Goal: Information Seeking & Learning: Learn about a topic

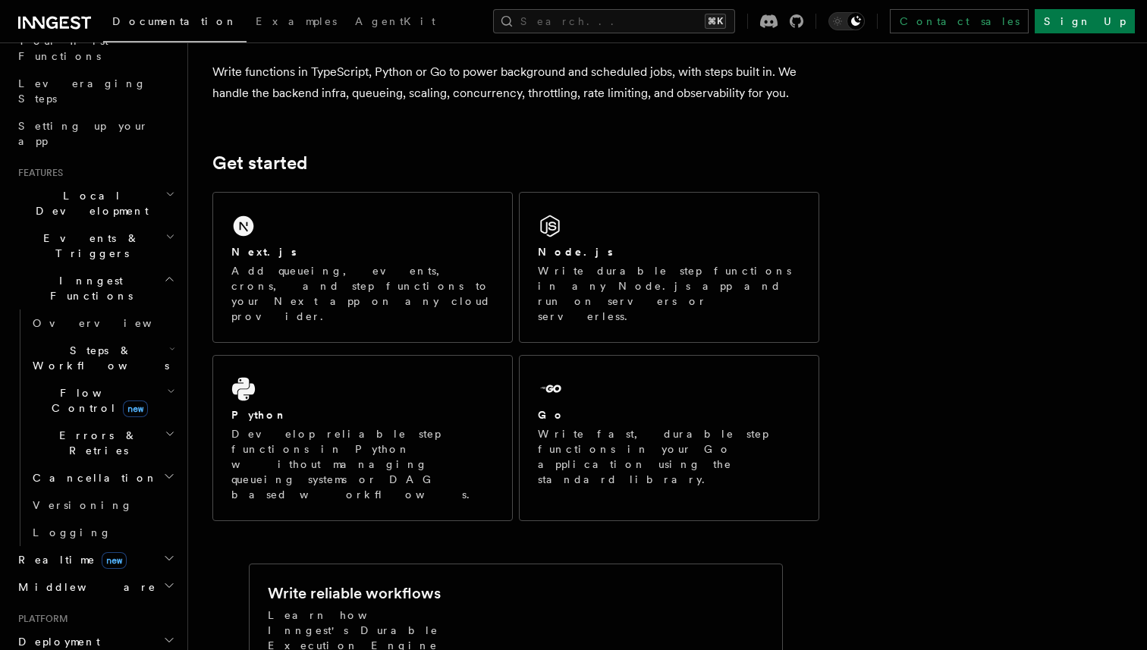
scroll to position [220, 0]
click at [105, 223] on h2 "Events & Triggers" at bounding box center [95, 244] width 166 height 42
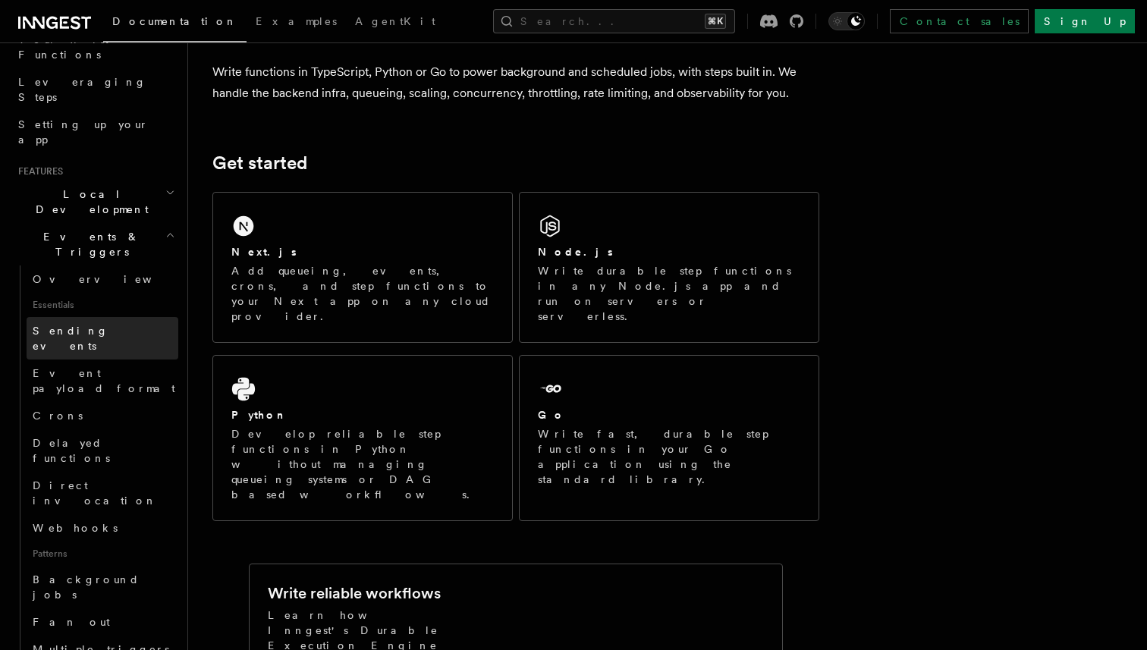
scroll to position [245, 0]
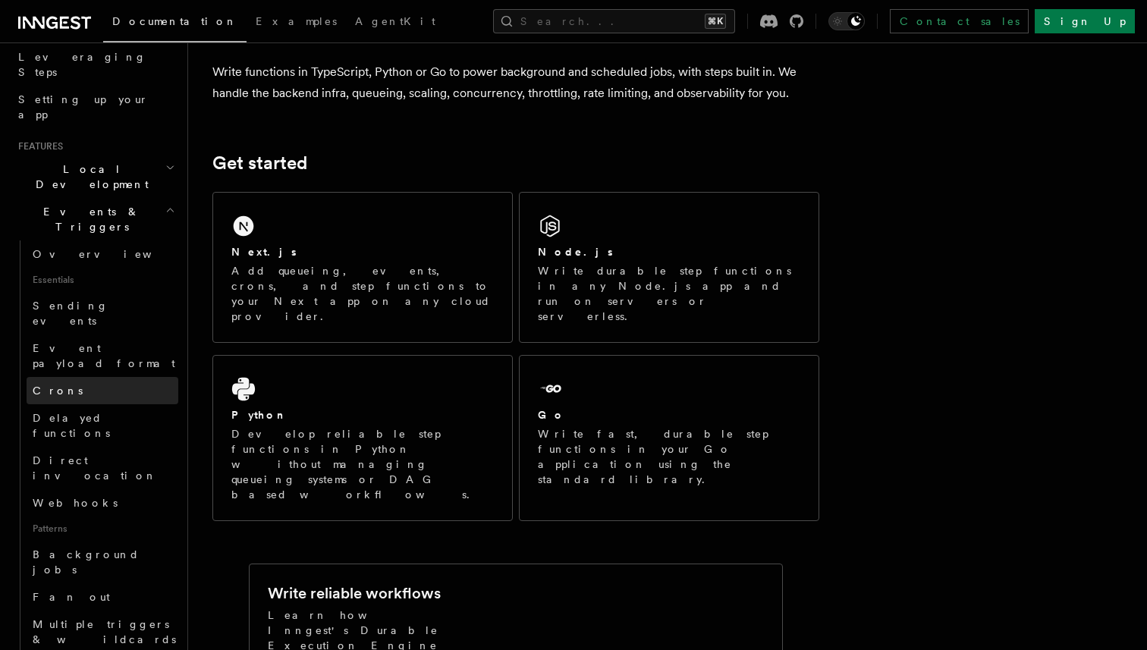
click at [82, 377] on link "Crons" at bounding box center [103, 390] width 152 height 27
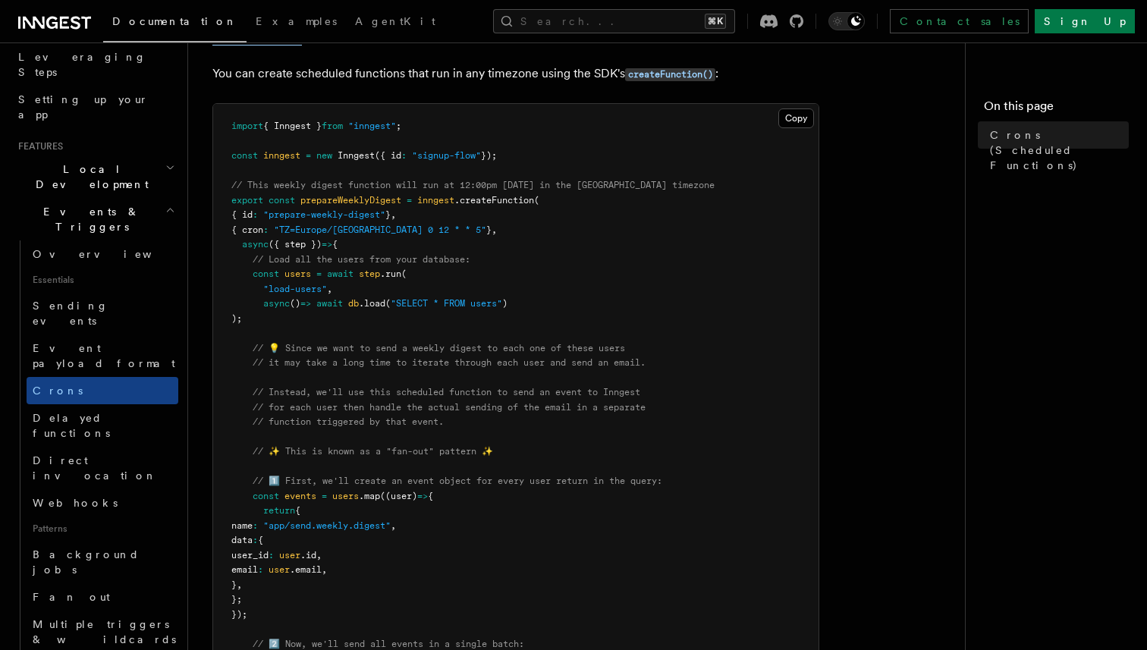
scroll to position [122, 0]
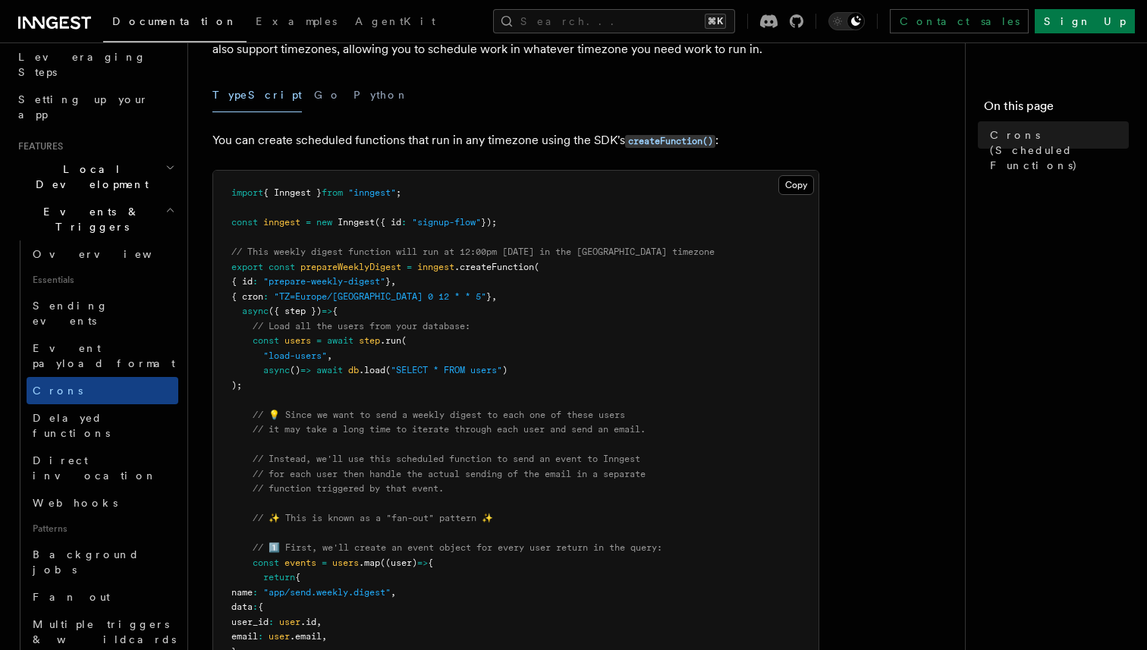
click at [108, 198] on h2 "Events & Triggers" at bounding box center [95, 219] width 166 height 42
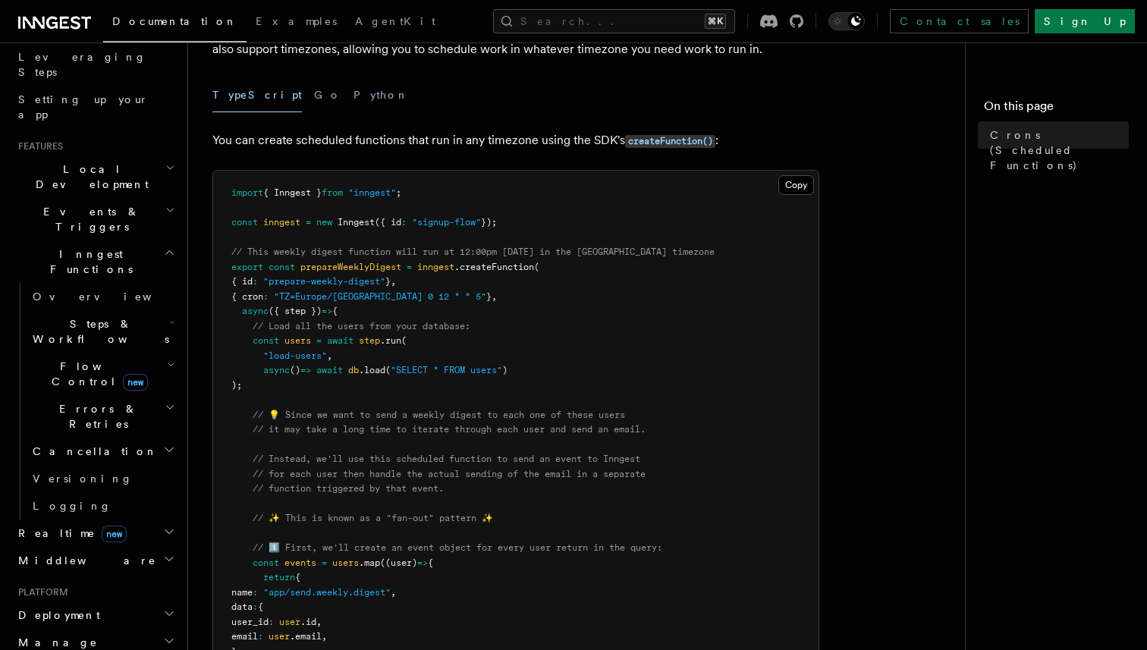
click at [101, 247] on span "Inngest Functions" at bounding box center [88, 262] width 152 height 30
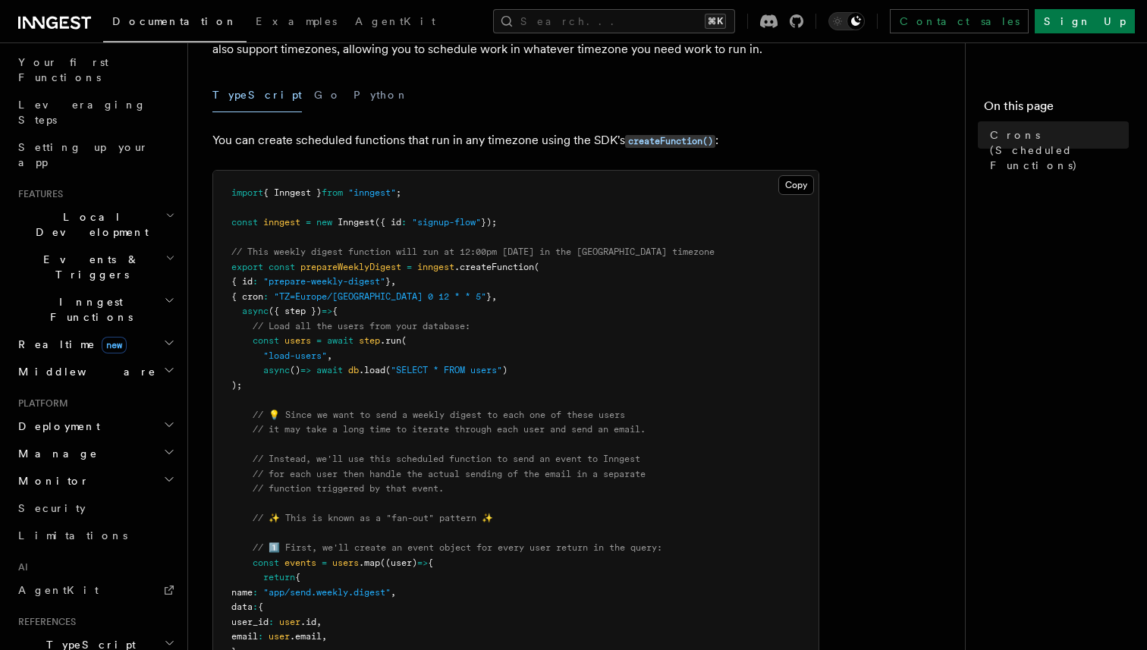
scroll to position [158, 0]
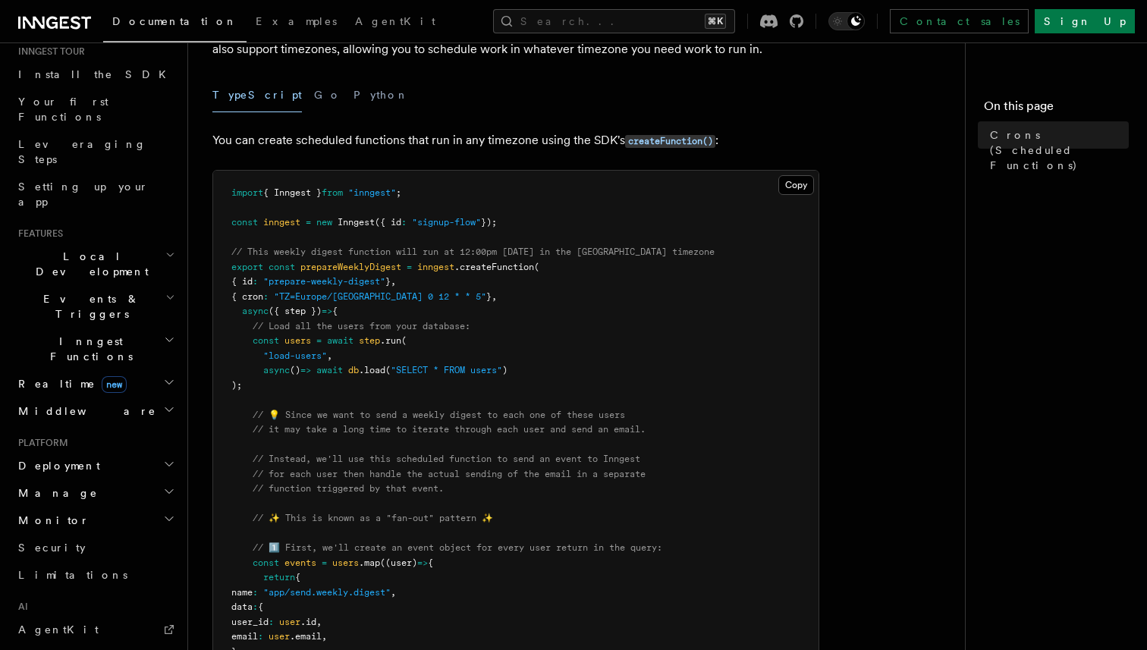
click at [108, 370] on h2 "Realtime new" at bounding box center [95, 383] width 166 height 27
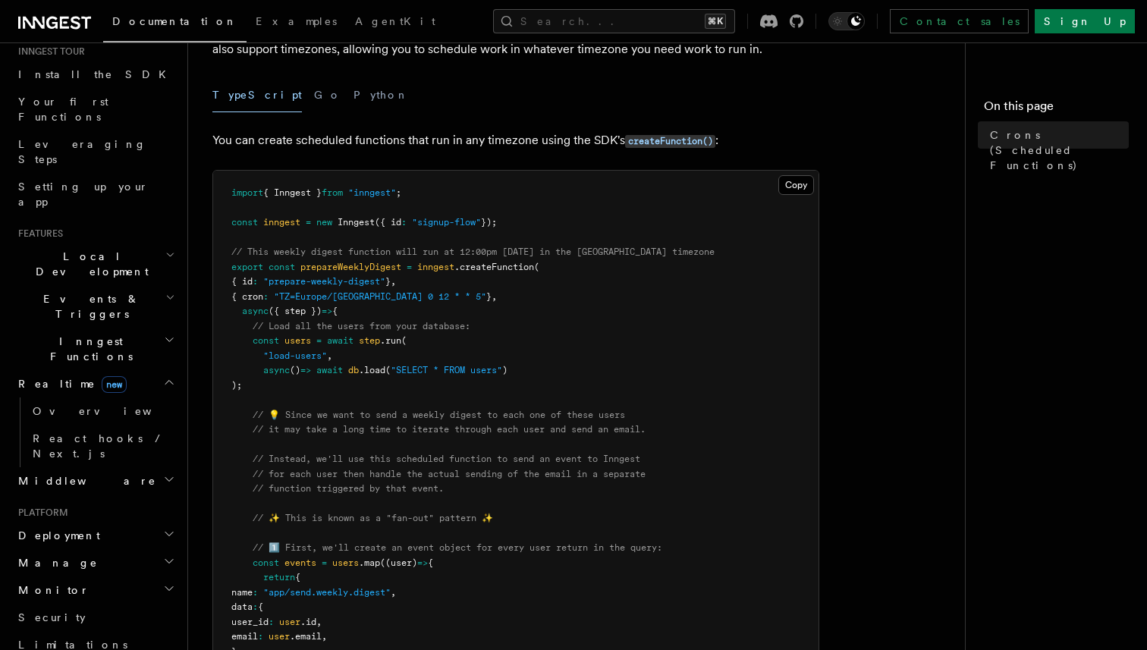
click at [108, 370] on h2 "Realtime new" at bounding box center [95, 383] width 166 height 27
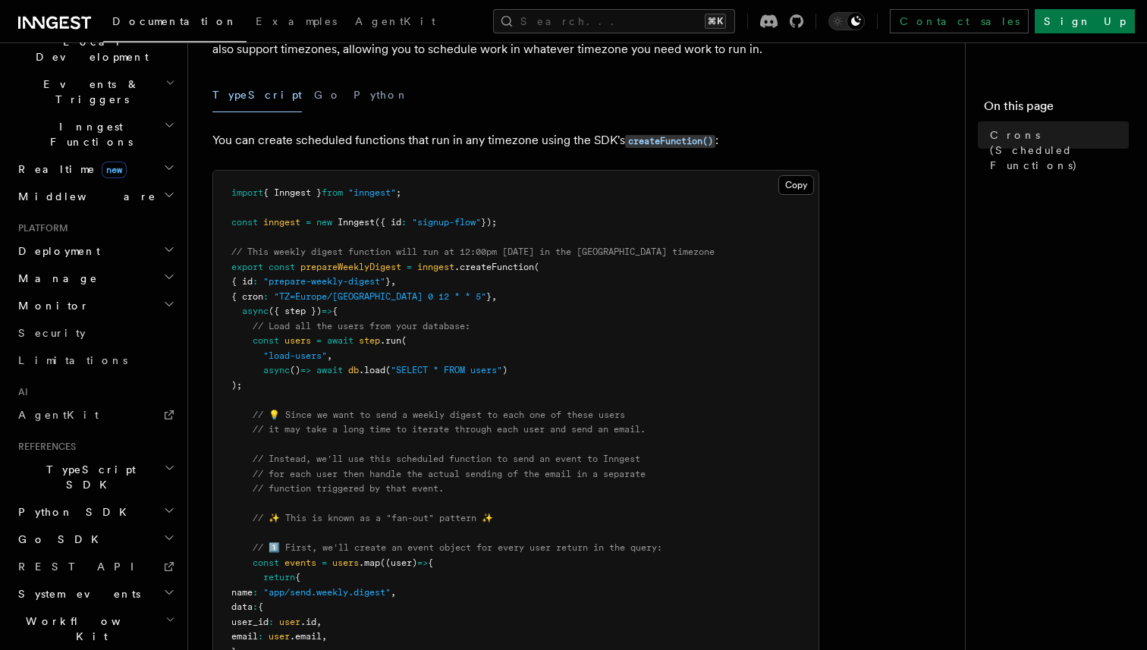
scroll to position [0, 0]
